Goal: Task Accomplishment & Management: Use online tool/utility

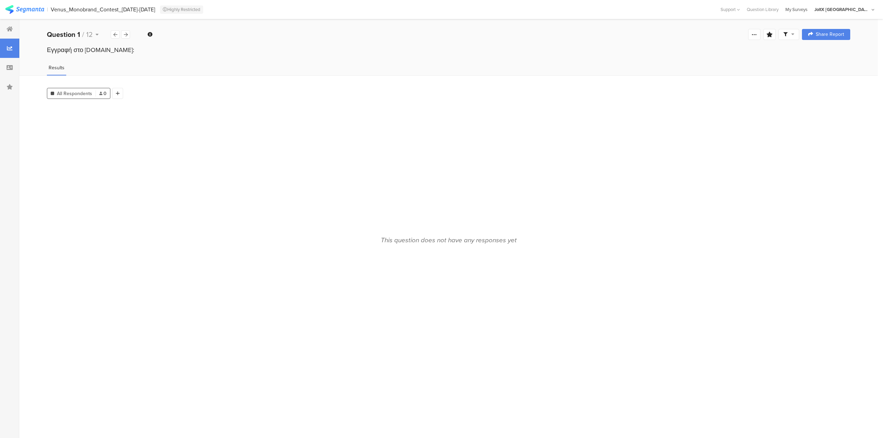
click at [811, 7] on div "My Surveys" at bounding box center [796, 9] width 29 height 7
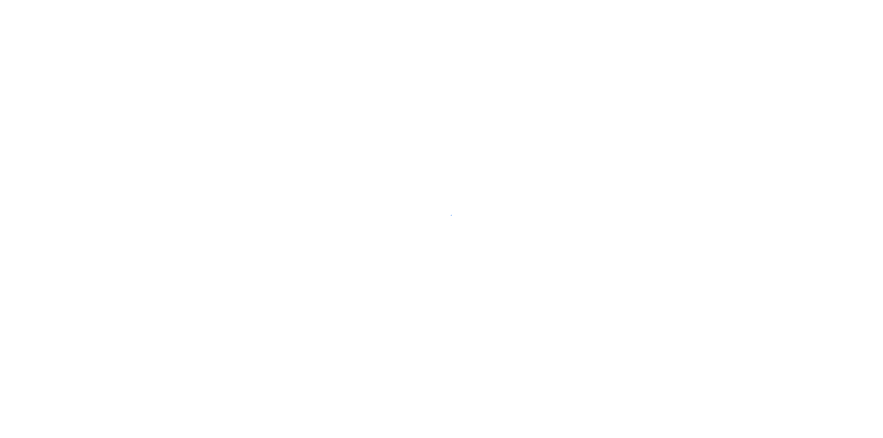
click at [824, 8] on div at bounding box center [441, 219] width 883 height 438
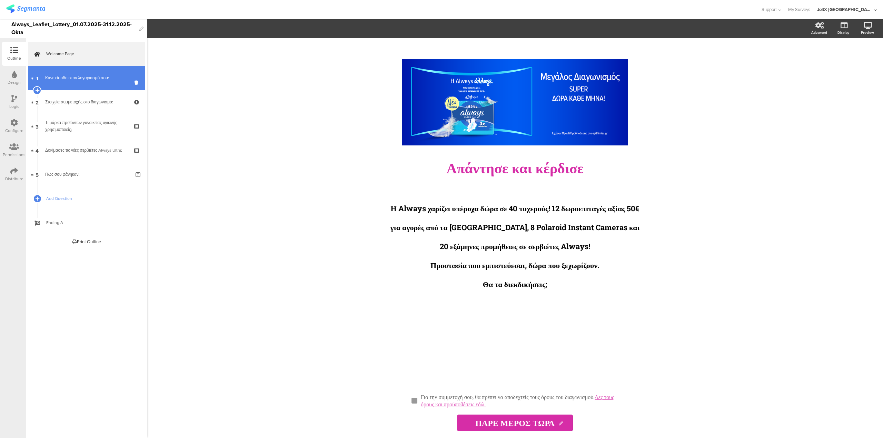
click at [95, 76] on div "Κάνε είσοδο στον λογαριασμό σου:" at bounding box center [86, 78] width 82 height 7
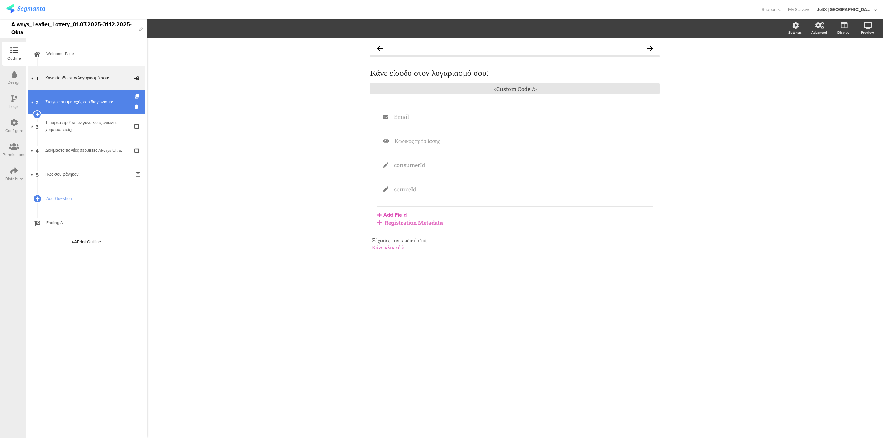
click at [86, 101] on div "Στοιχεία συμμετοχής στο διαγωνισμό:" at bounding box center [86, 102] width 82 height 7
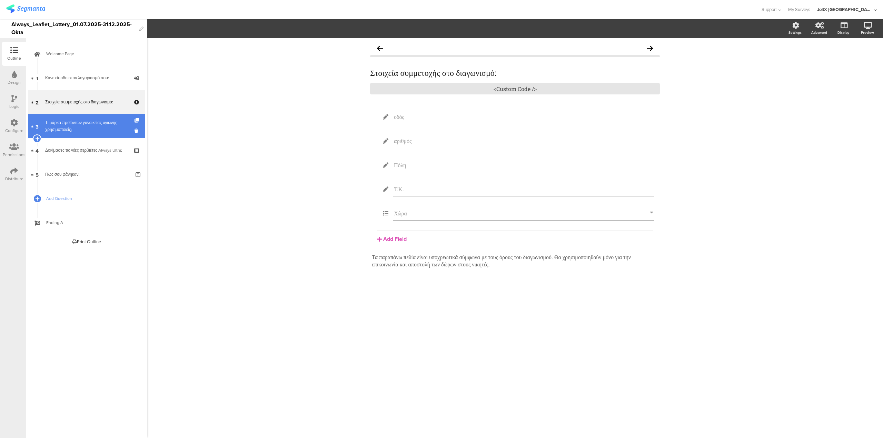
click at [87, 131] on div "Τι μάρκα προϊόντων γυναικείας υγιεινής χρησιμοποιείς;" at bounding box center [86, 126] width 82 height 14
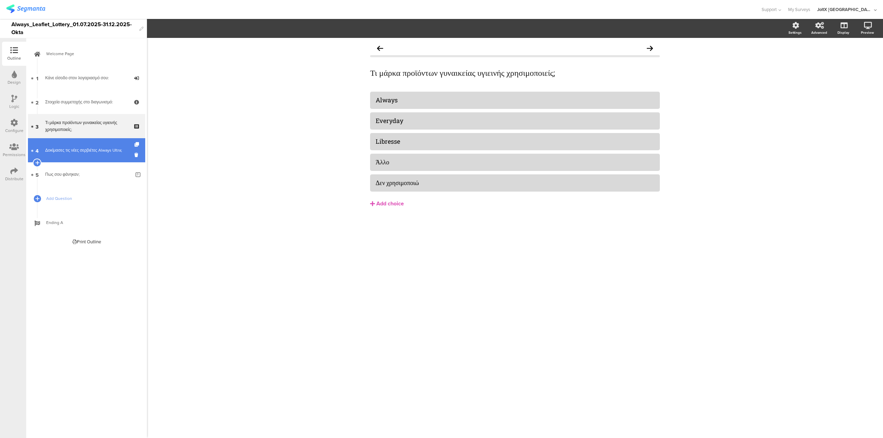
click at [96, 150] on div "Δοκίμασες τις νέες σερβιέτες Always Ultra;" at bounding box center [86, 150] width 82 height 7
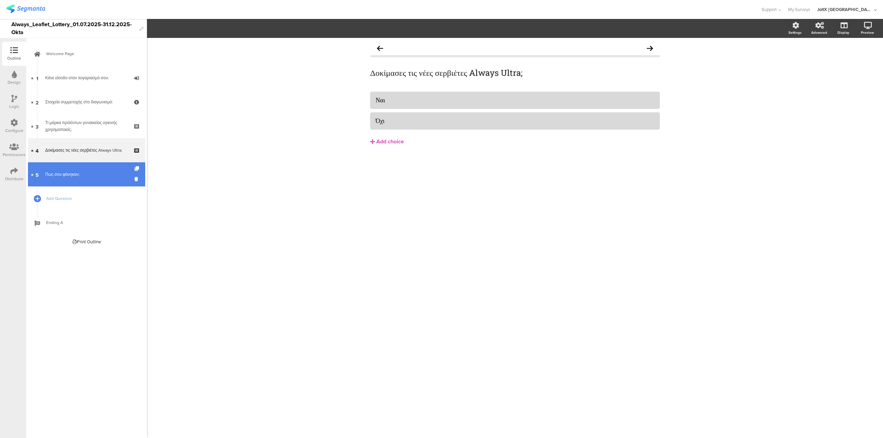
click at [72, 171] on div "Πως σου φάνηκαν;" at bounding box center [87, 174] width 85 height 7
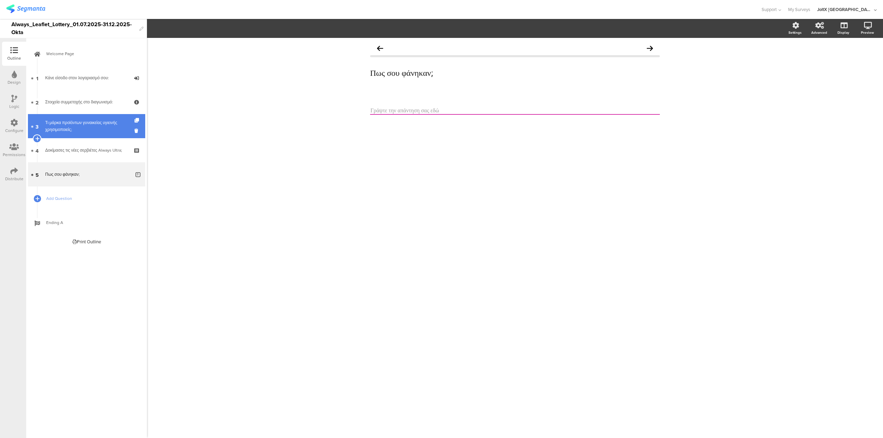
click at [70, 117] on link "3 Τι μάρκα προϊόντων γυναικείας υγιεινής χρησιμοποιείς;" at bounding box center [86, 126] width 117 height 24
